Goal: Check status: Check status

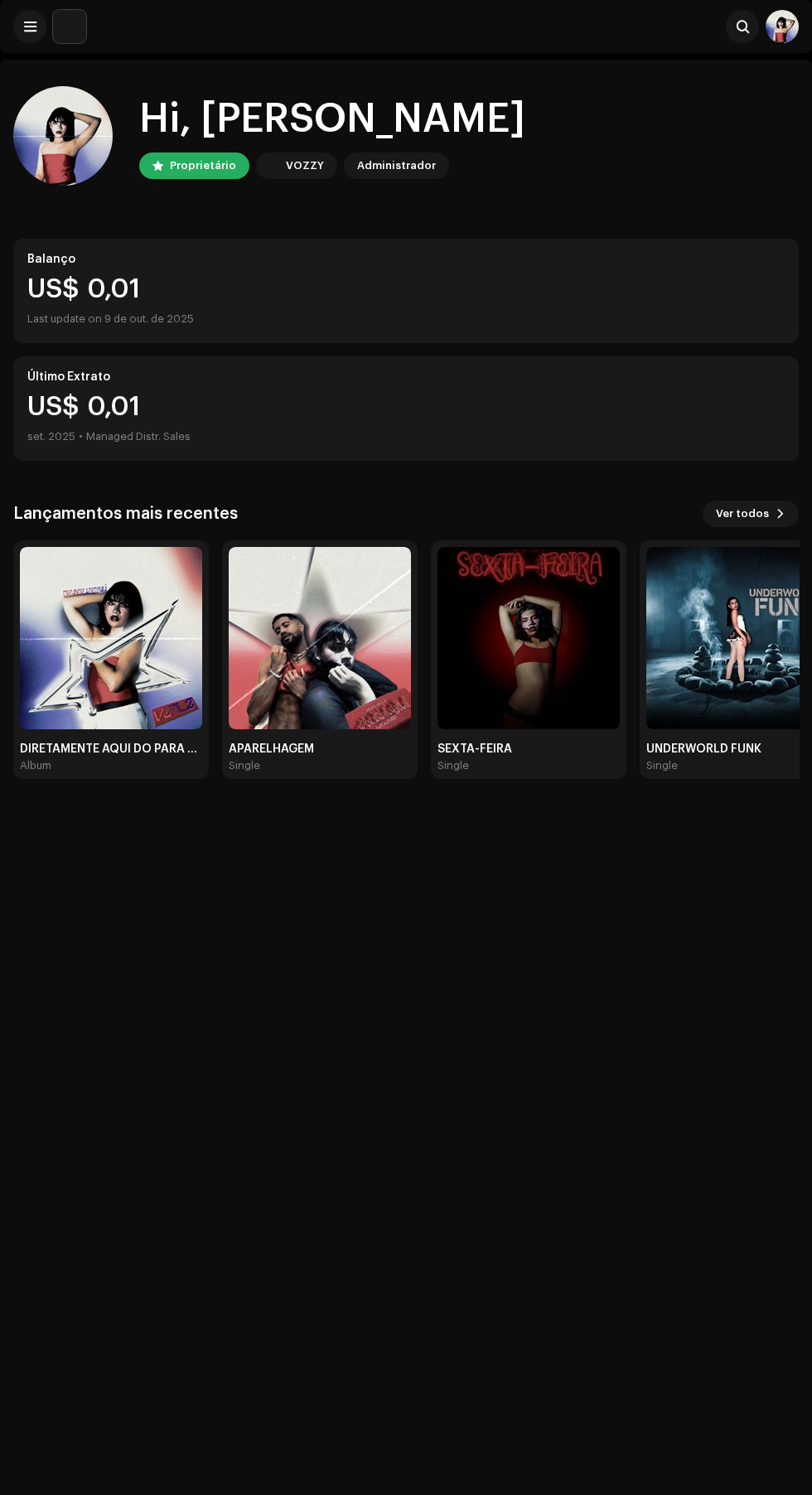
click at [170, 659] on img at bounding box center [110, 637] width 182 height 182
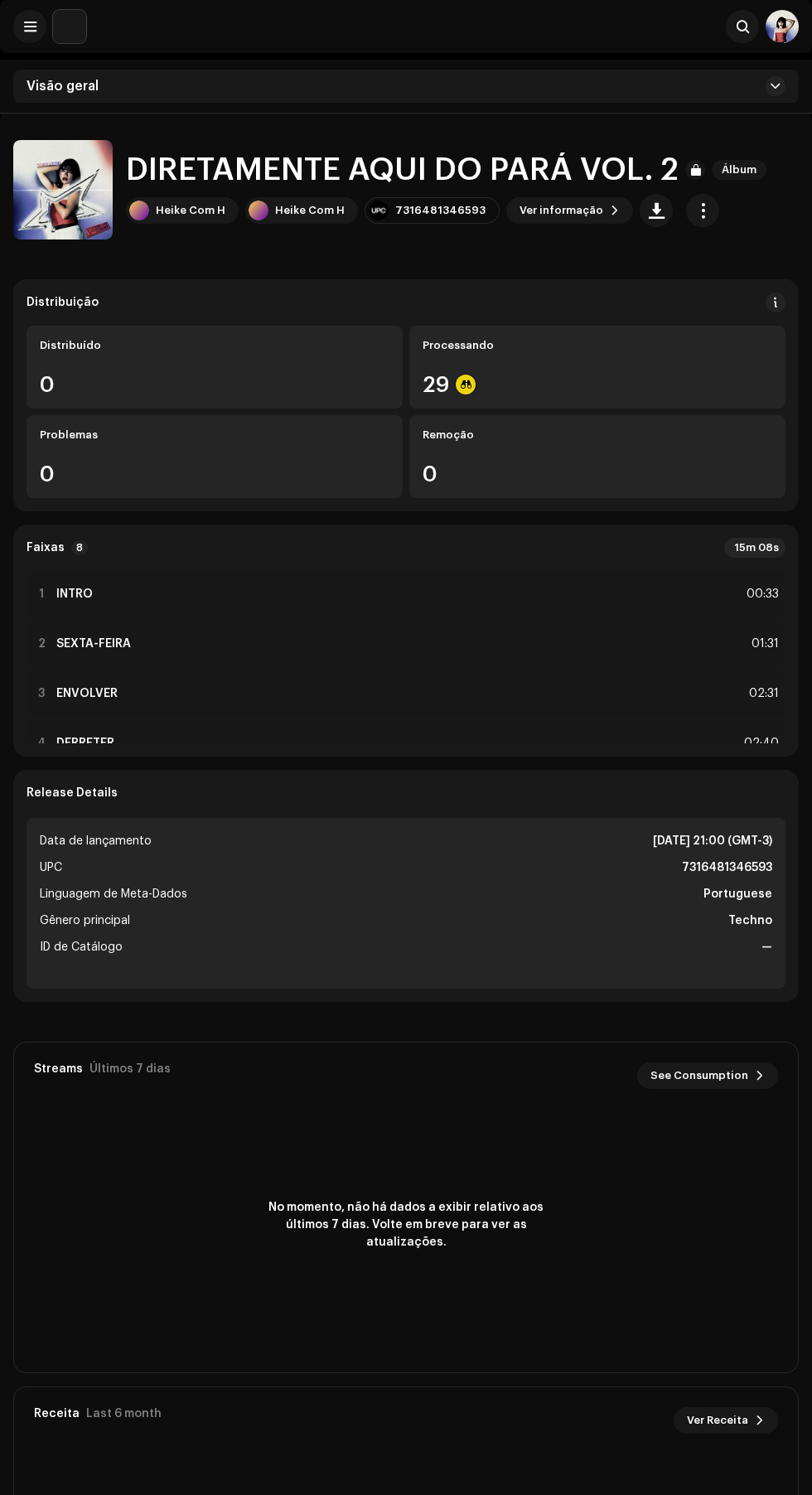
click at [654, 376] on div "29" at bounding box center [597, 384] width 349 height 22
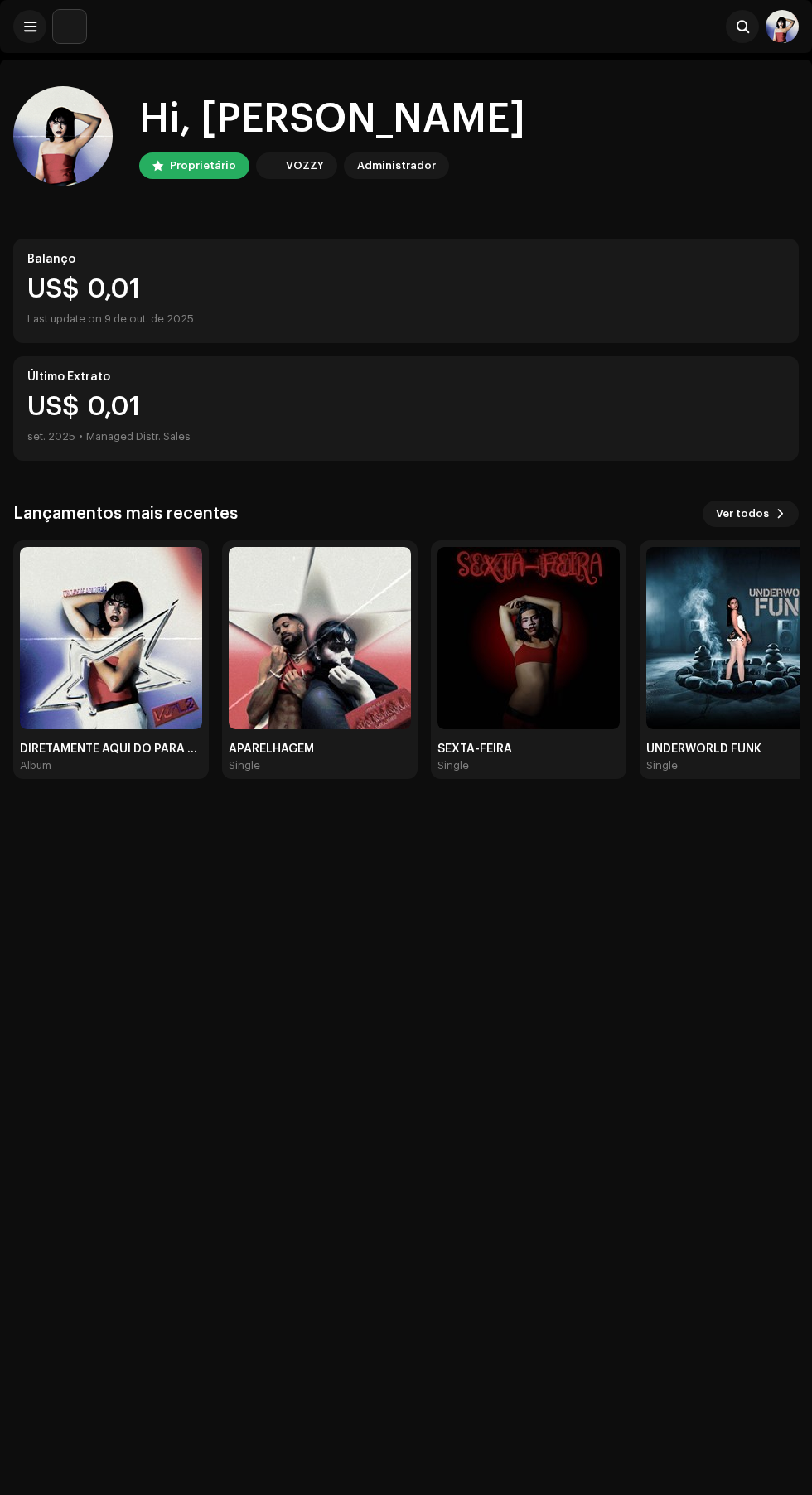
click at [129, 615] on img at bounding box center [110, 637] width 182 height 182
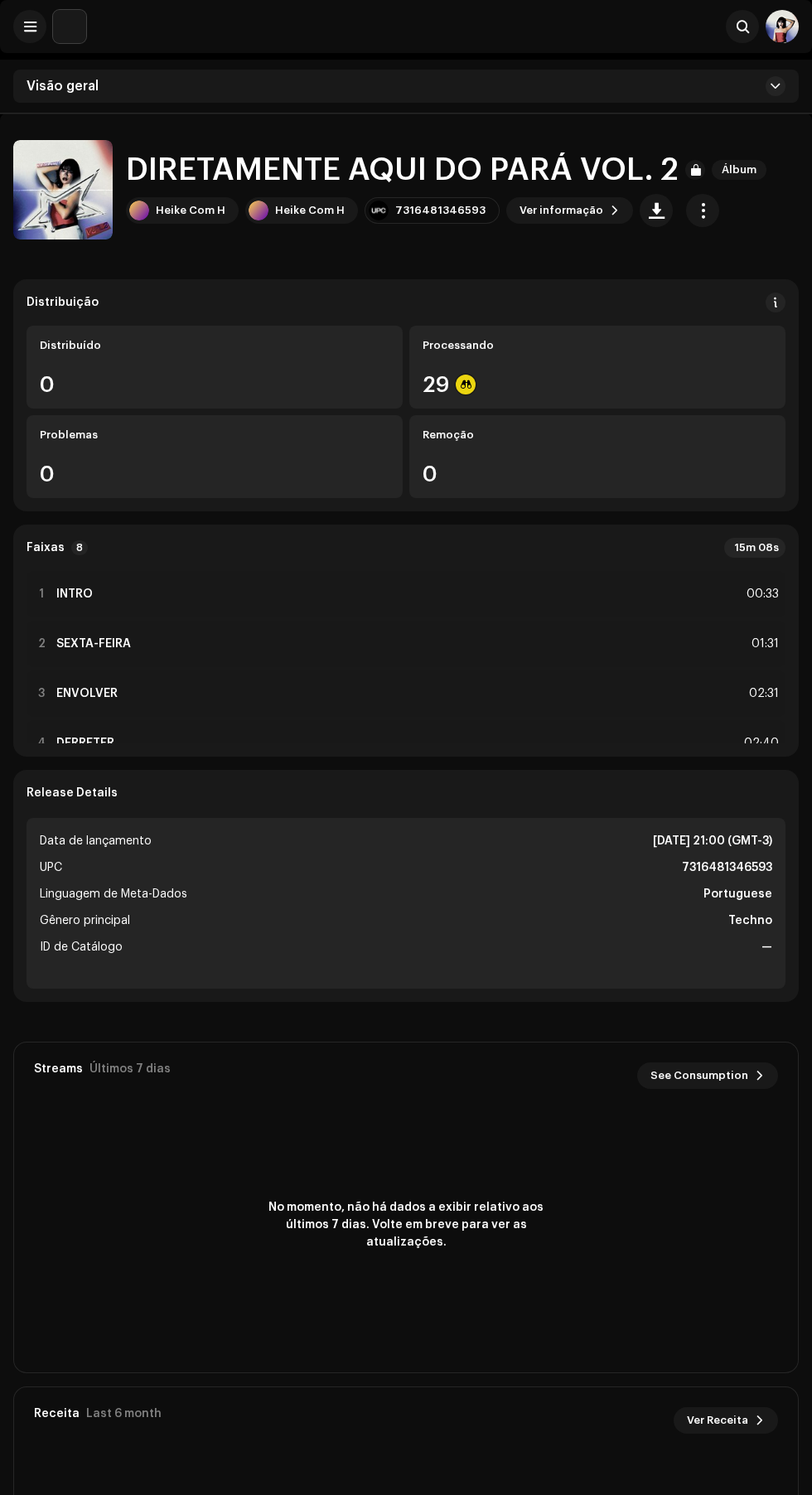
click at [695, 207] on span "button" at bounding box center [703, 210] width 16 height 13
click at [775, 303] on span at bounding box center [775, 302] width 12 height 13
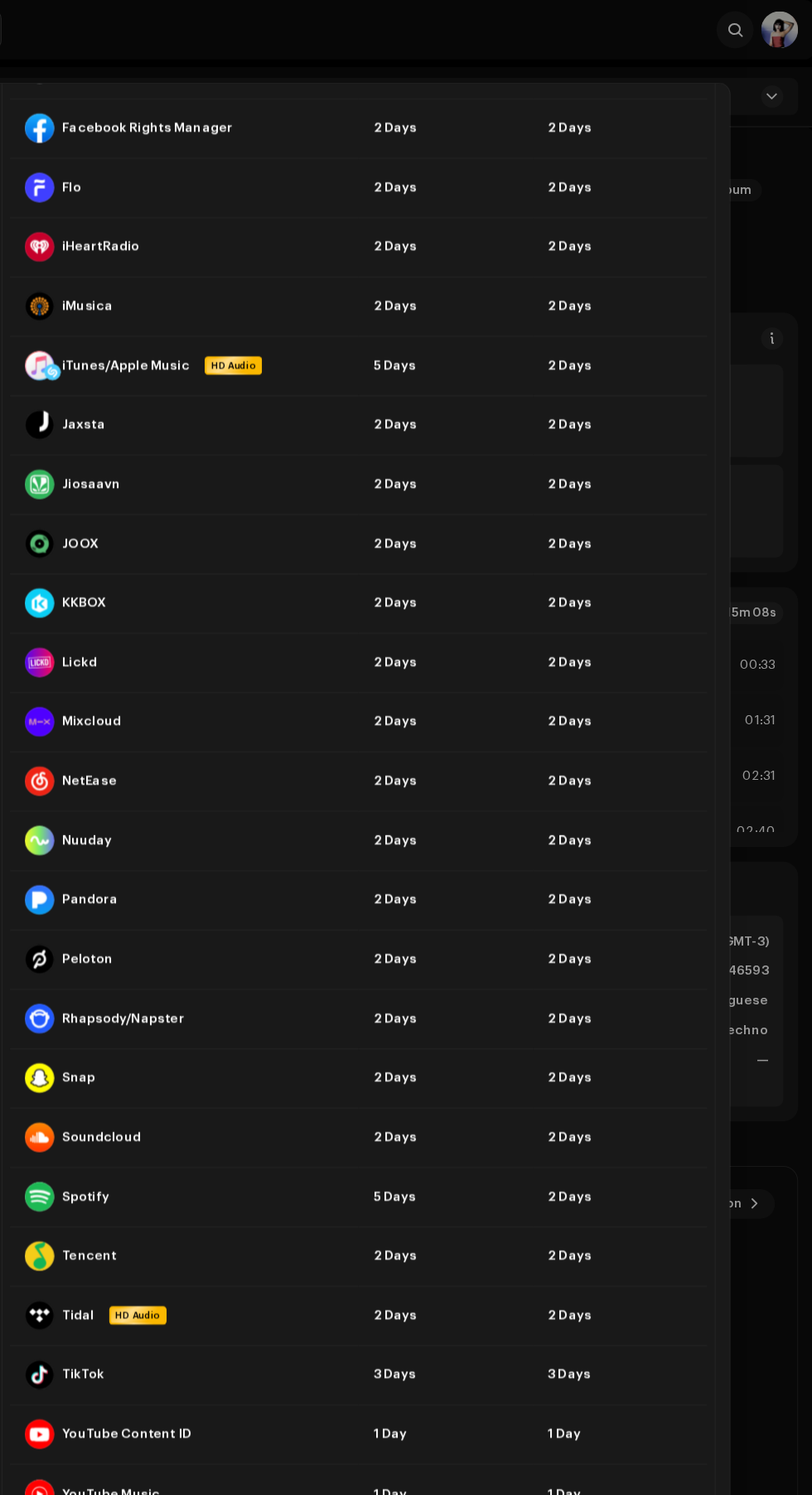
scroll to position [882, 0]
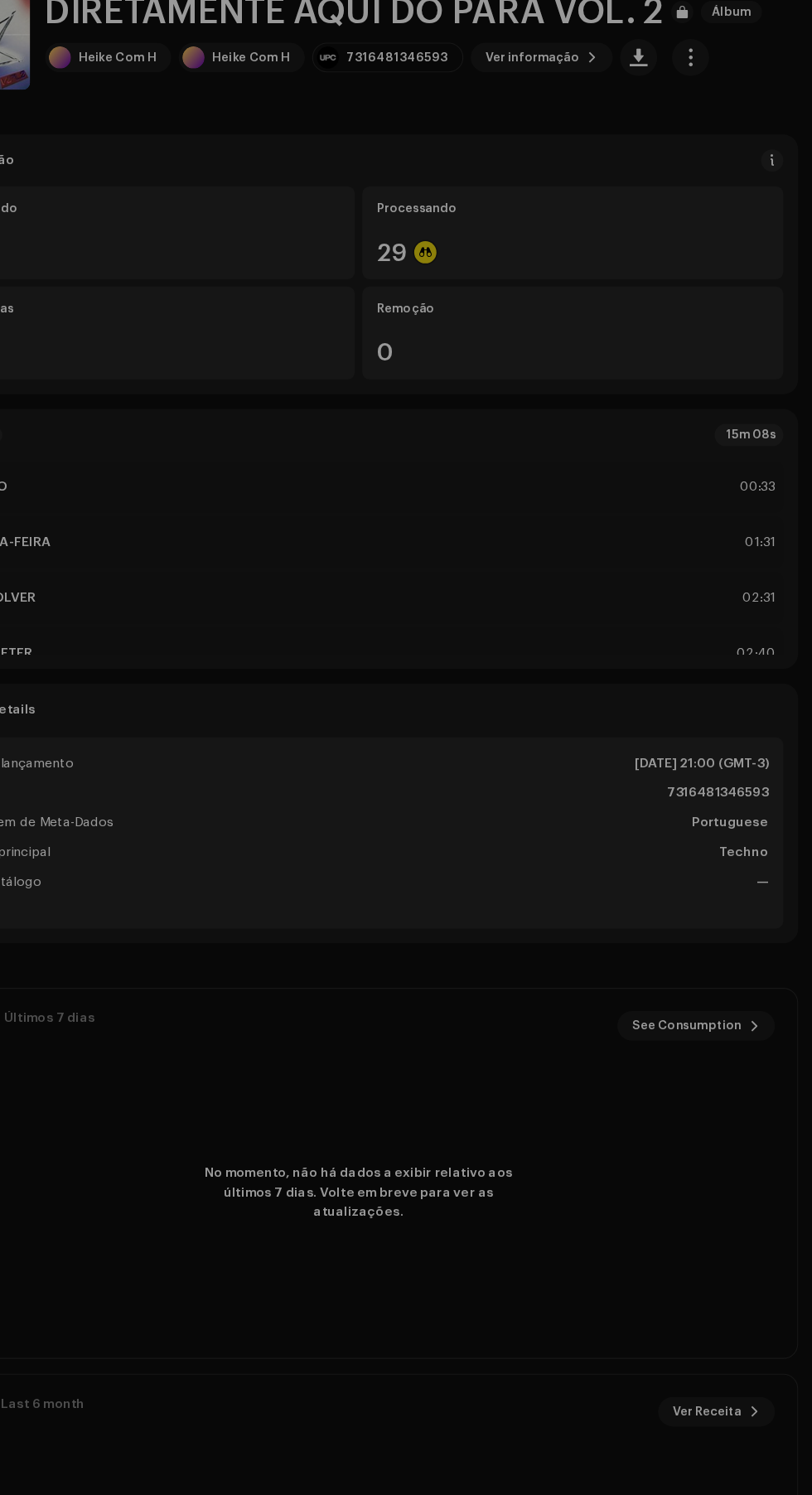
click at [786, 967] on div "Diretrizes DSP para Prazo de Entrega Geralmente entregamos seus lançamentos em …" at bounding box center [406, 748] width 812 height 1495
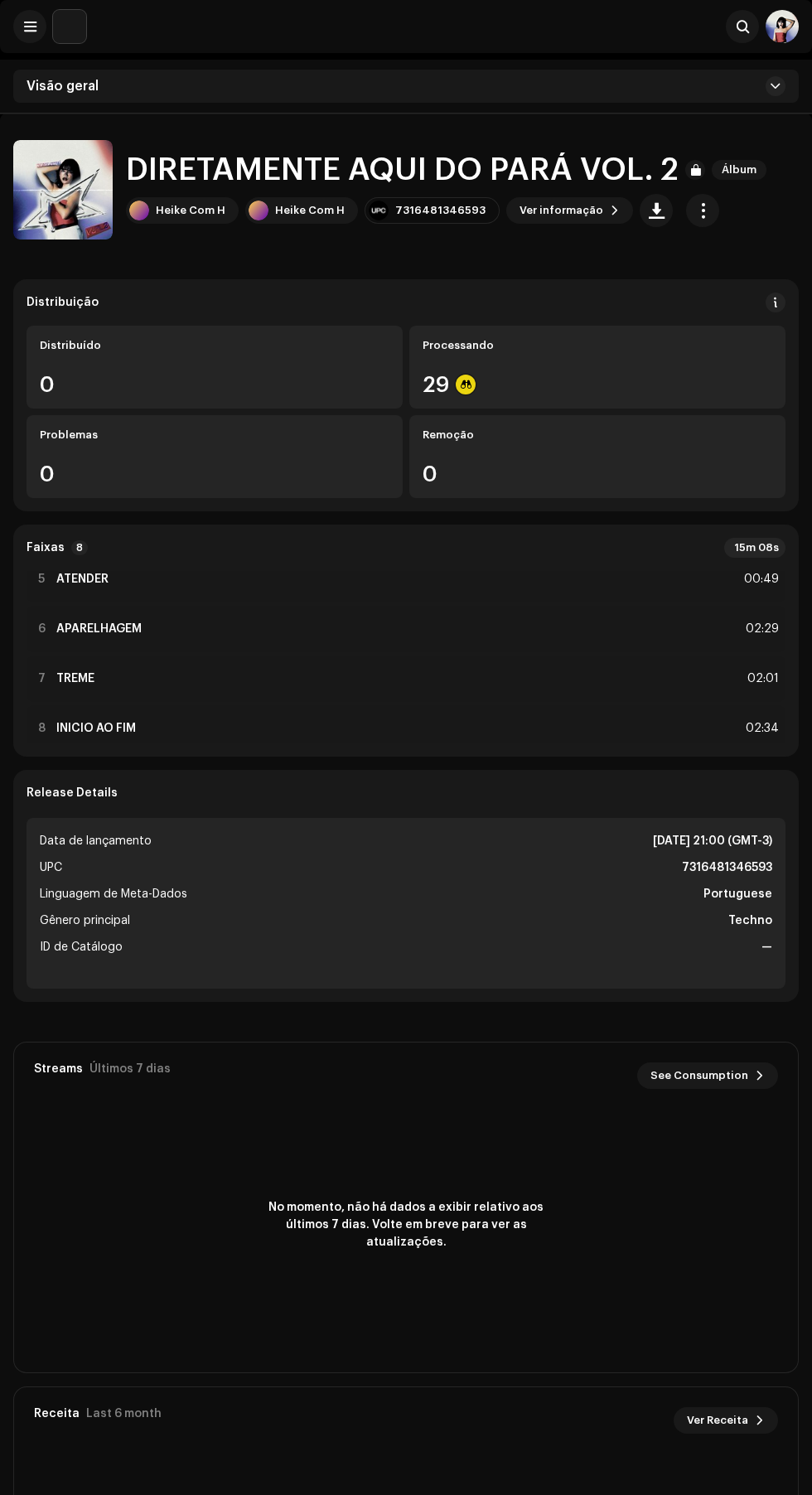
scroll to position [235, 0]
